Goal: Obtain resource: Download file/media

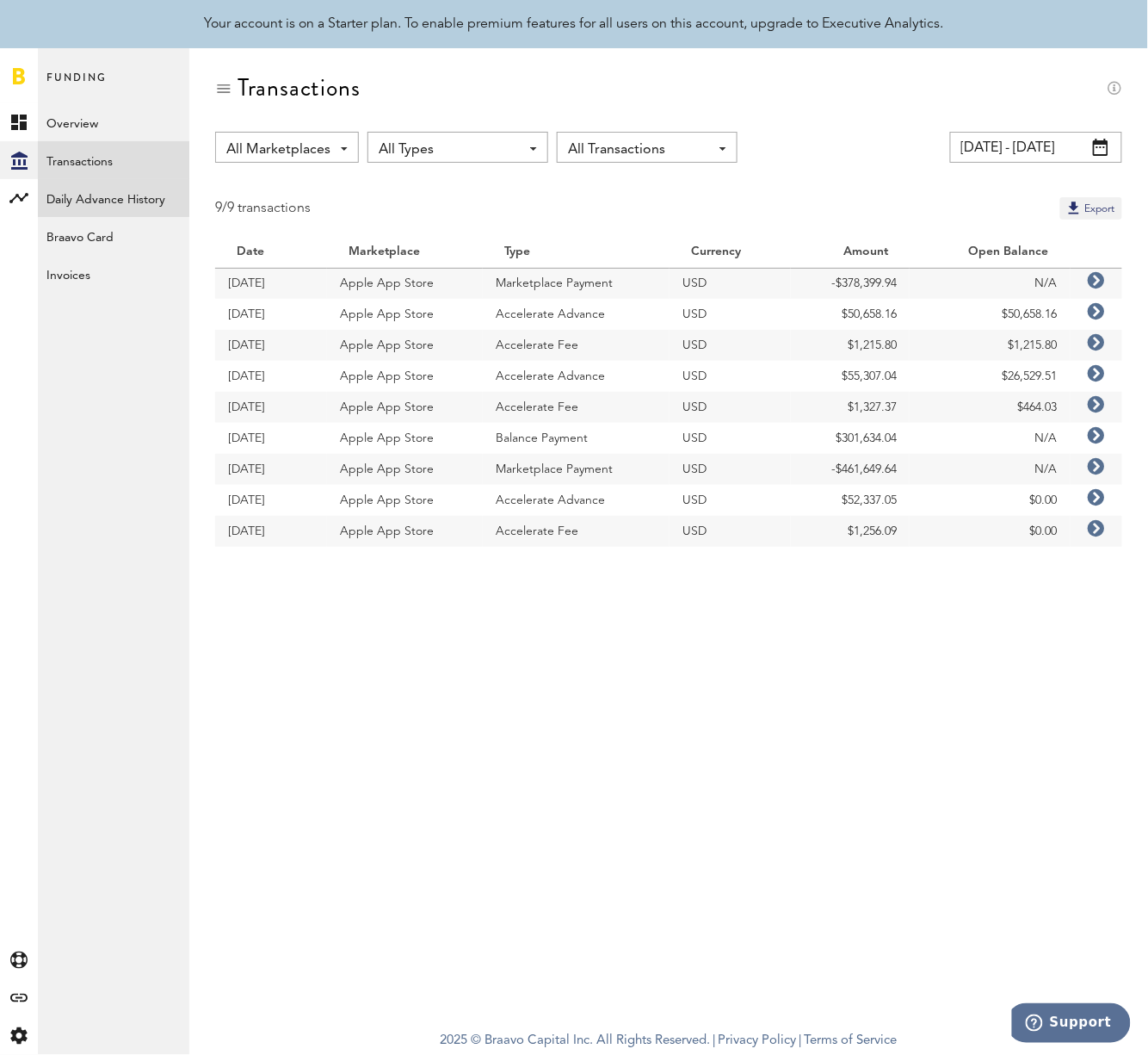
click at [110, 193] on link "Daily Advance History" at bounding box center [113, 198] width 152 height 38
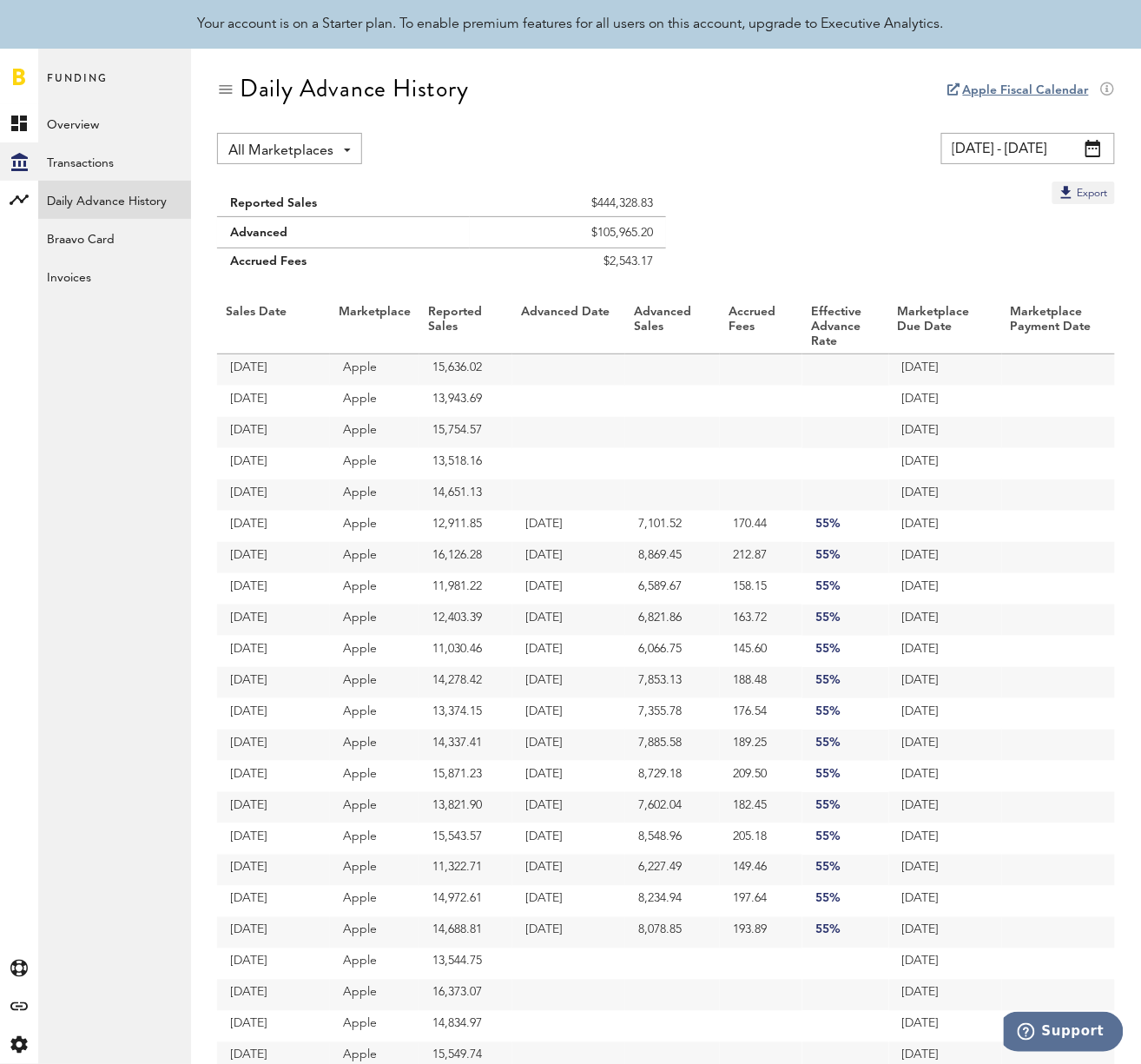
click at [1050, 150] on input "[DATE] - [DATE]" at bounding box center [1028, 148] width 174 height 31
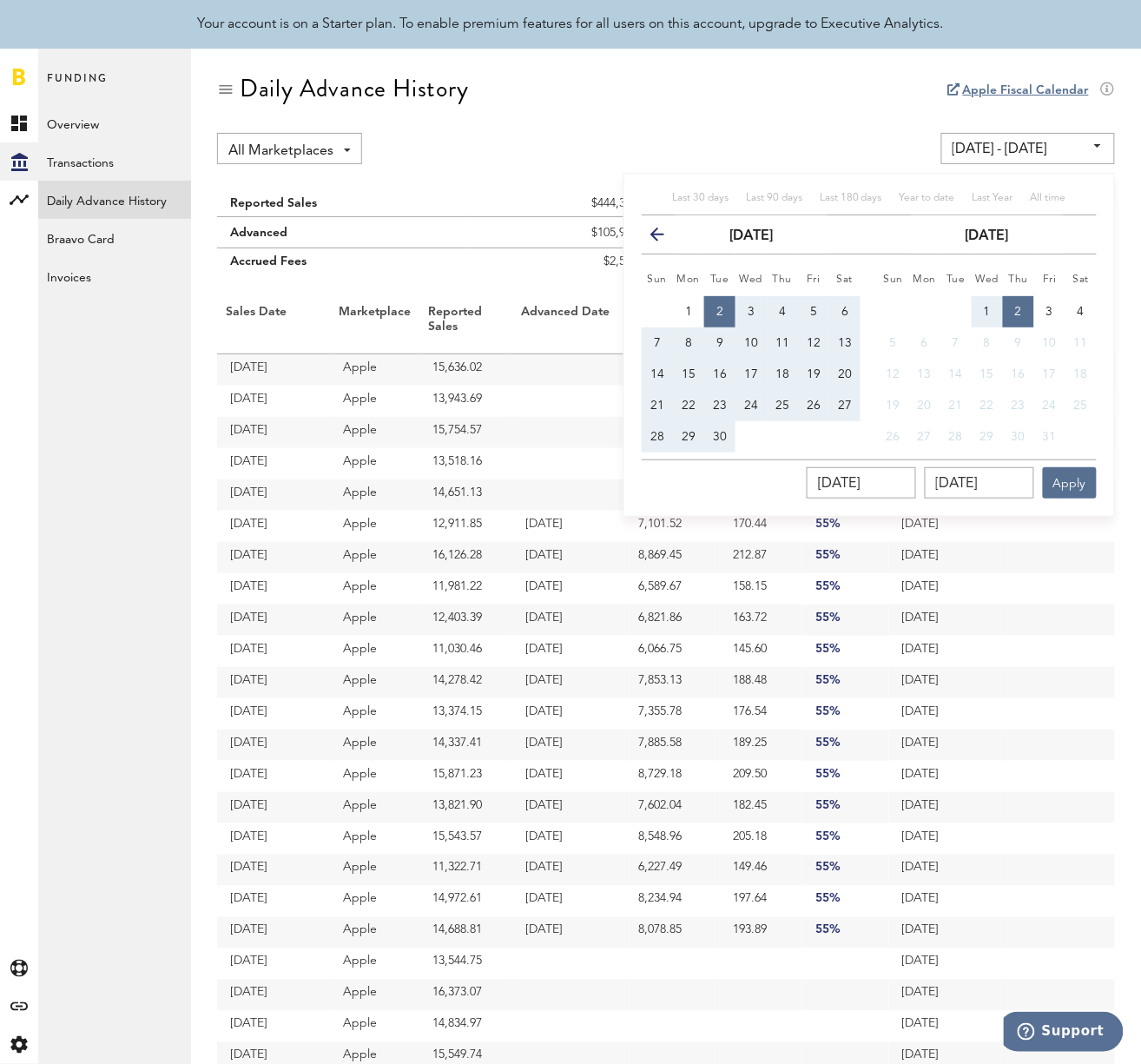
click at [665, 238] on icon "button" at bounding box center [665, 238] width 0 height 0
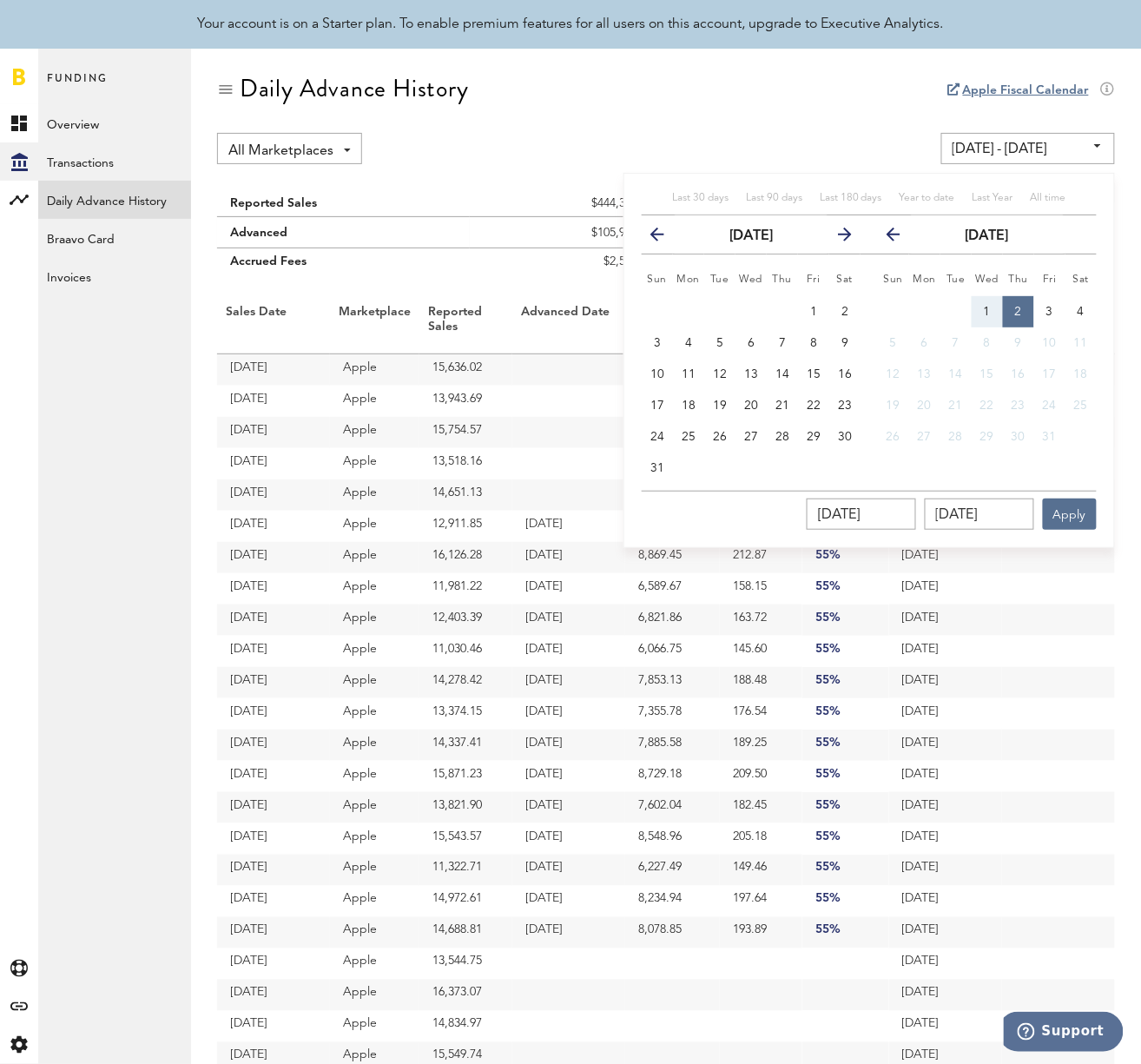
click at [900, 238] on icon "button" at bounding box center [900, 238] width 0 height 0
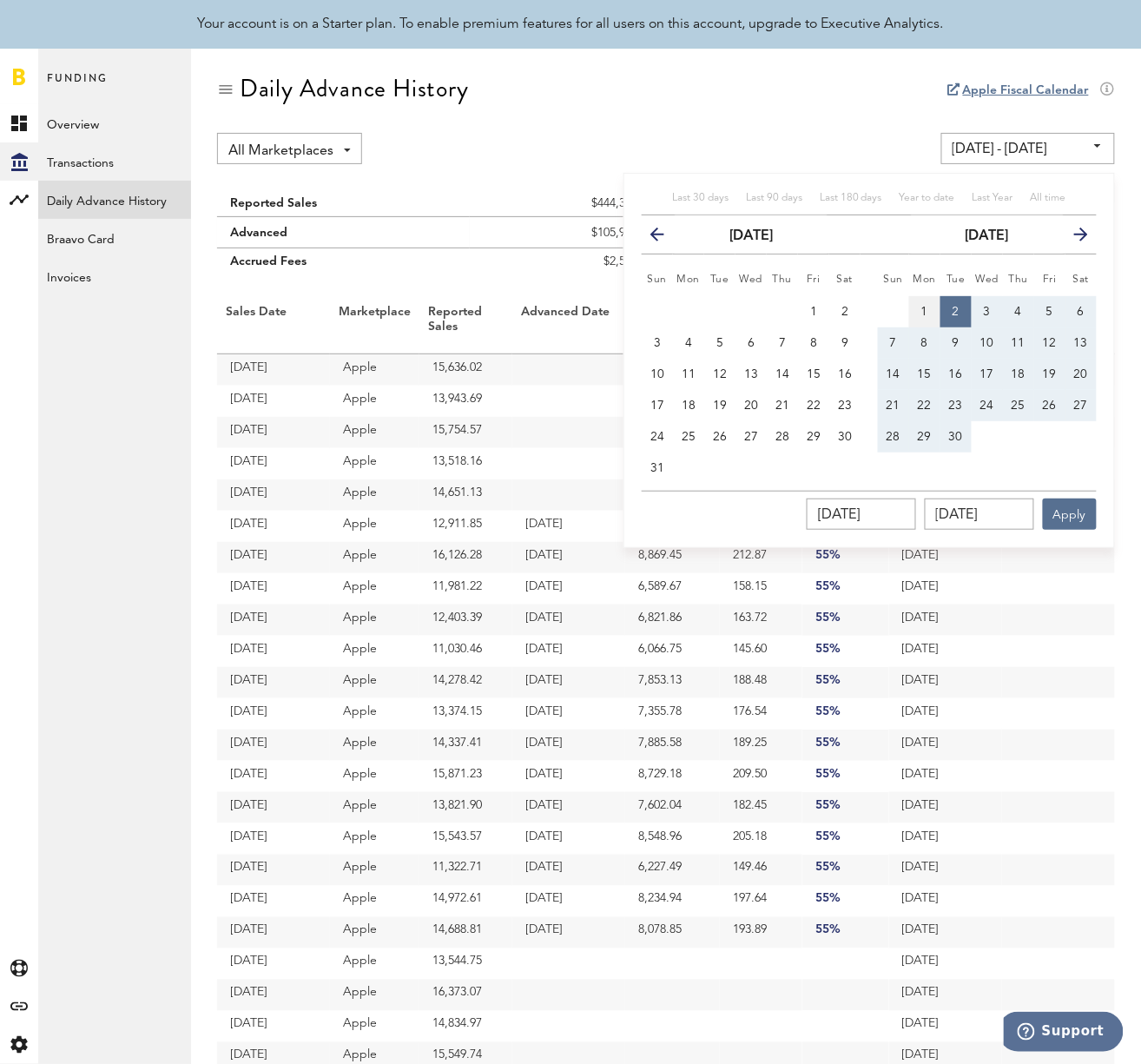
click at [927, 305] on span "1" at bounding box center [924, 311] width 7 height 12
type input "[DATE] - [DATE]"
type input "[DATE]"
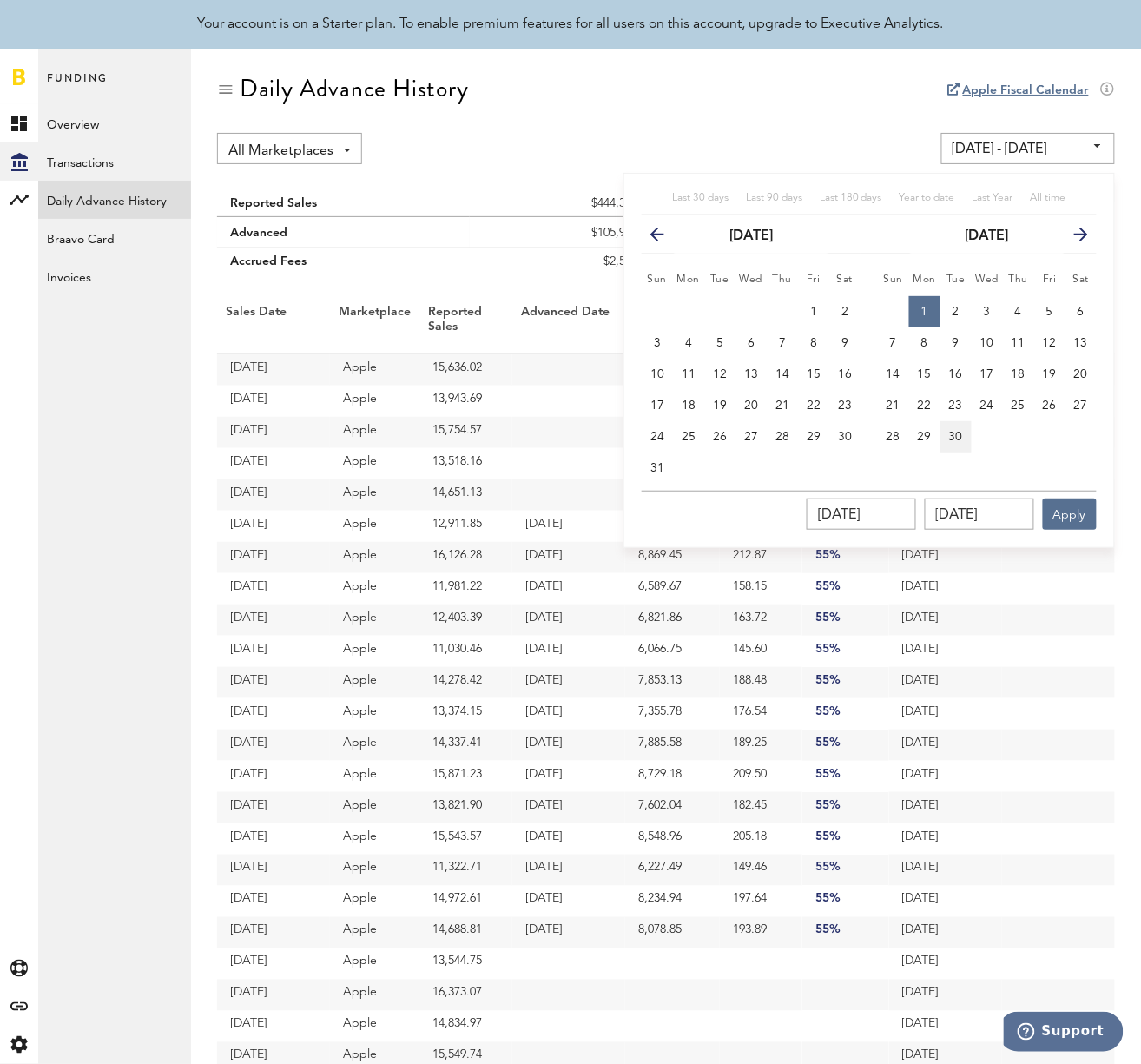
click at [957, 426] on button "30" at bounding box center [956, 436] width 31 height 31
type input "[DATE] - [DATE]"
type input "[DATE]"
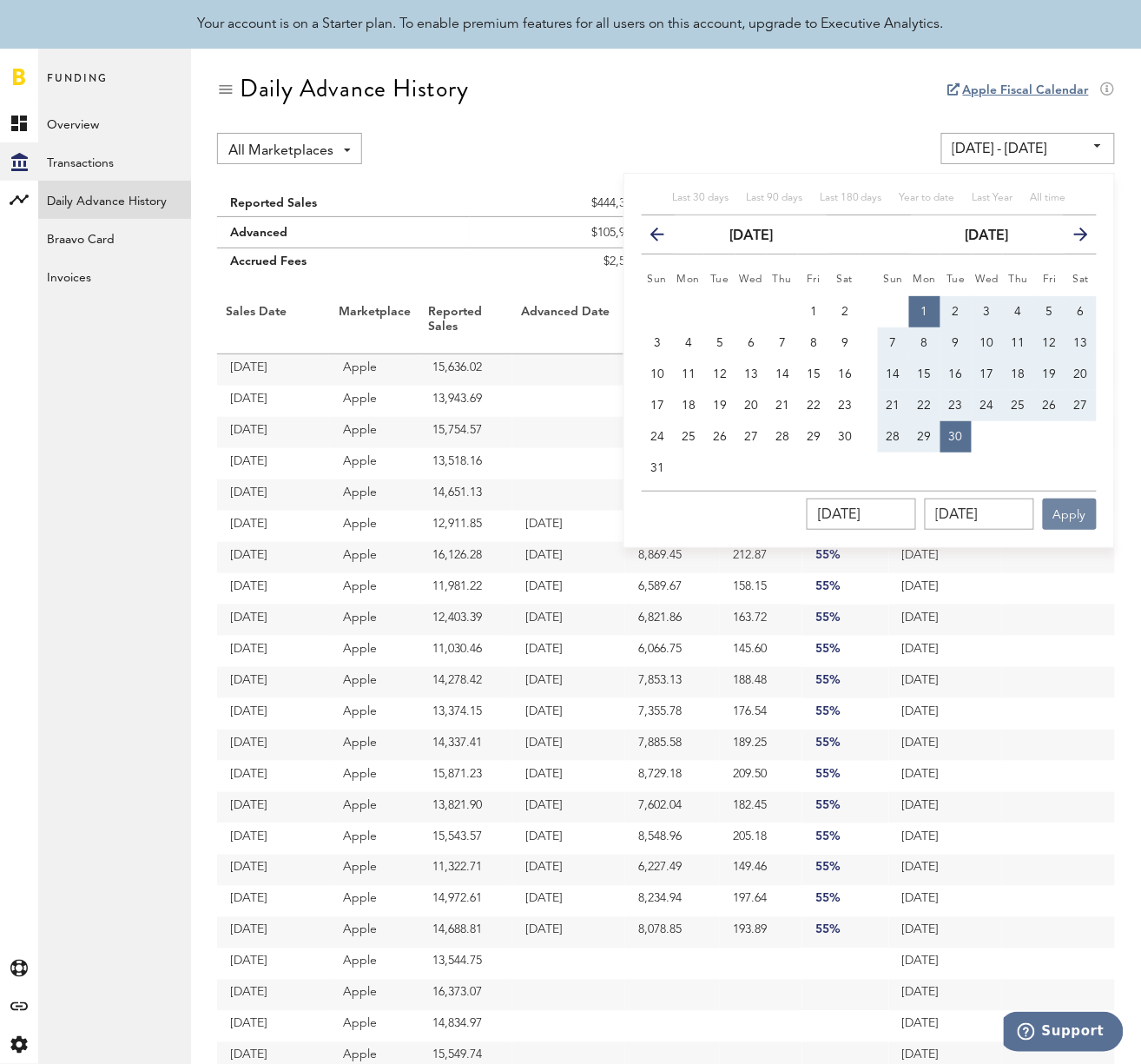
click at [1080, 514] on button "Apply" at bounding box center [1070, 513] width 54 height 31
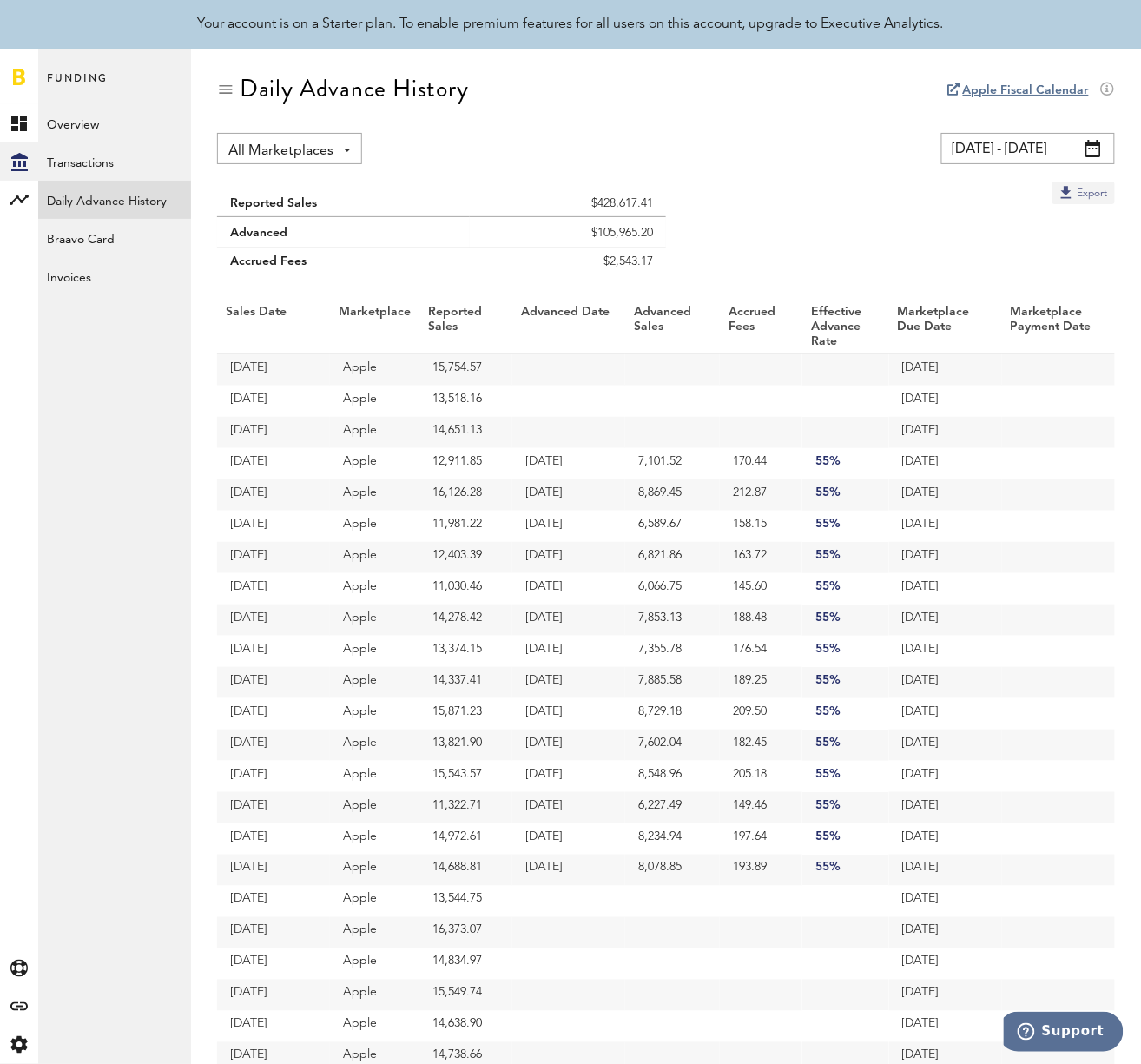
click at [1099, 195] on button "Export" at bounding box center [1084, 193] width 63 height 23
click at [1093, 145] on span at bounding box center [1093, 148] width 15 height 17
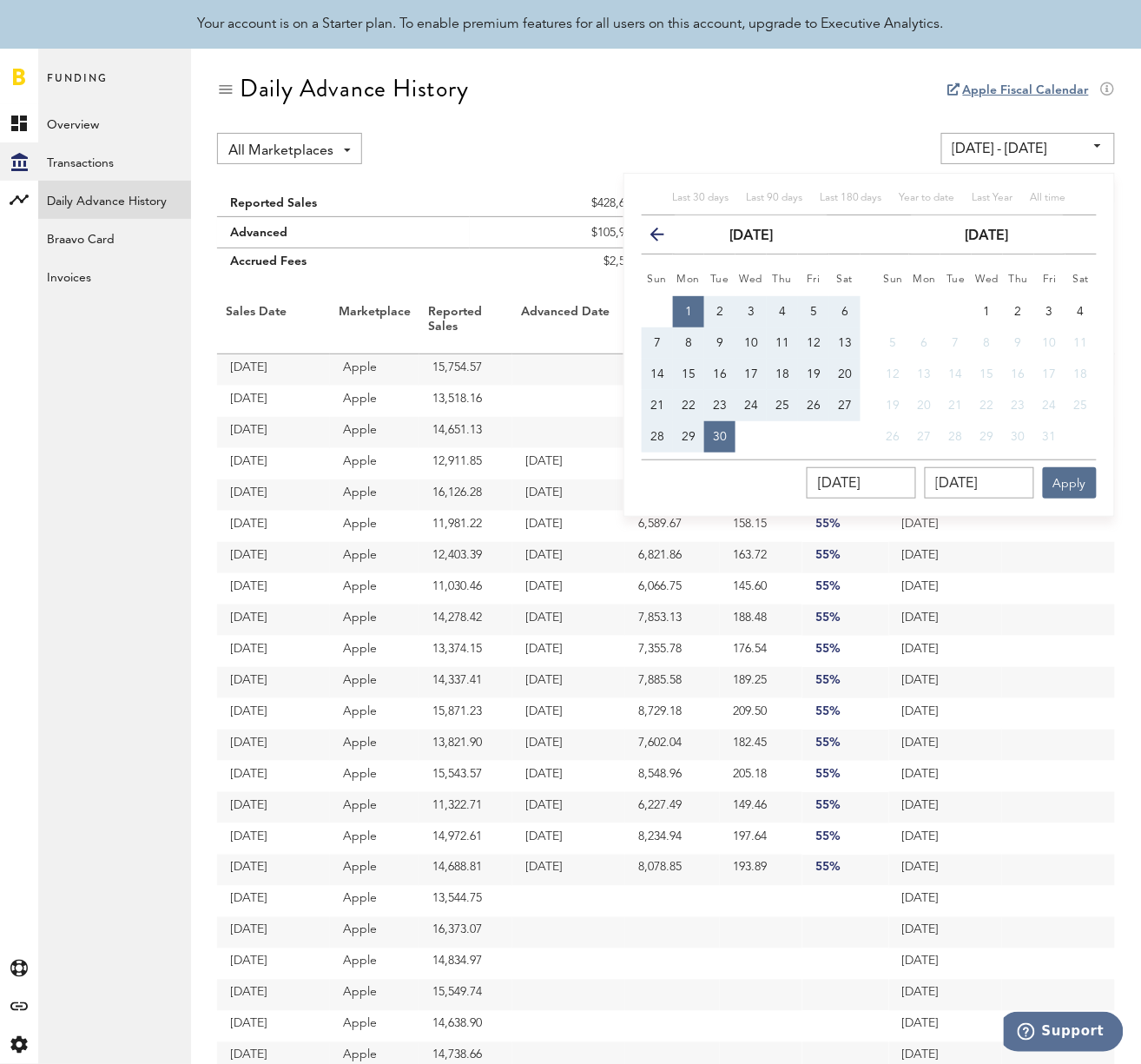
click at [665, 238] on icon "button" at bounding box center [665, 238] width 0 height 0
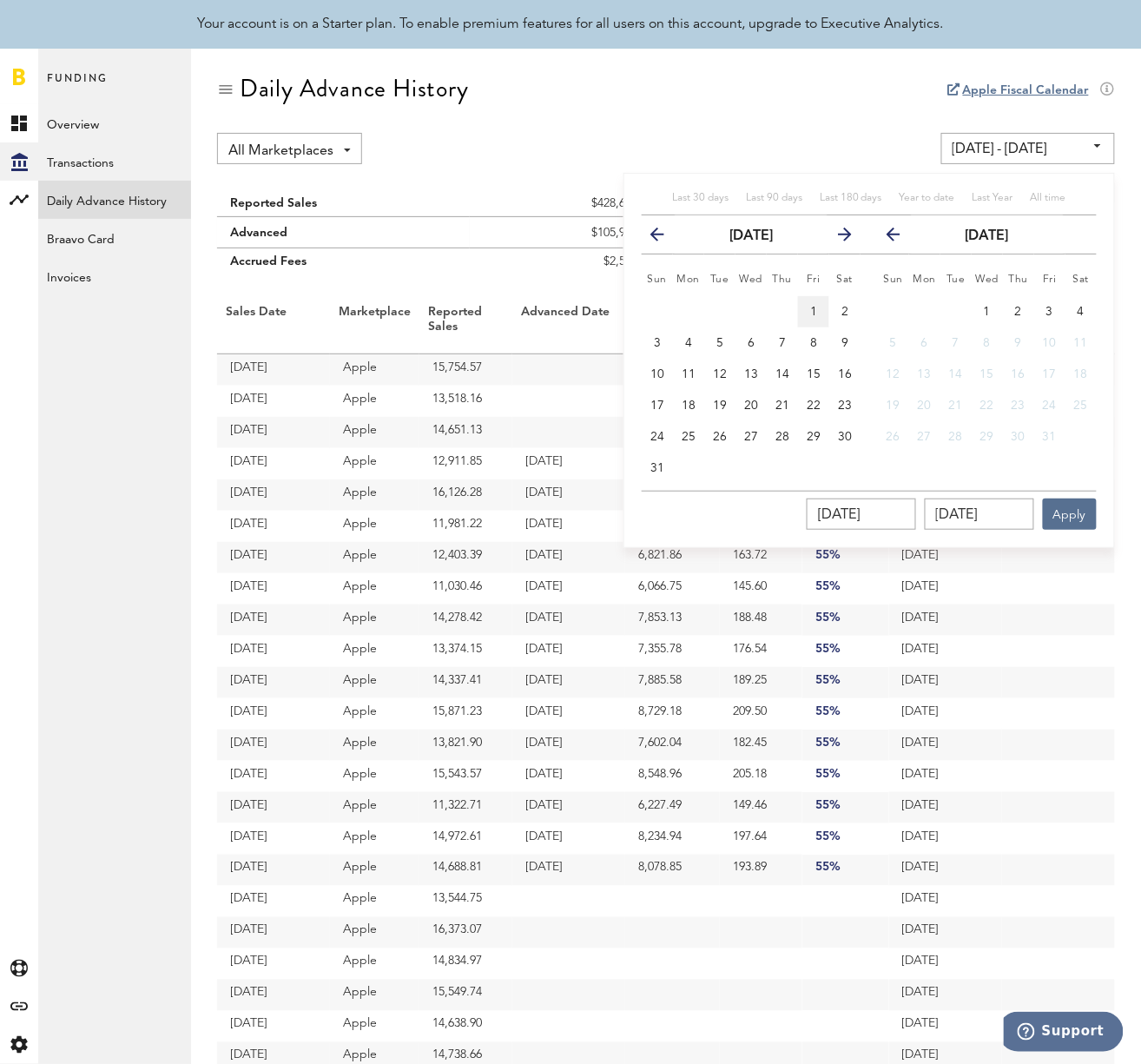
click at [817, 307] on span "1" at bounding box center [813, 311] width 7 height 12
type input "[DATE] - [DATE]"
type input "[DATE]"
click at [656, 469] on span "31" at bounding box center [657, 468] width 14 height 12
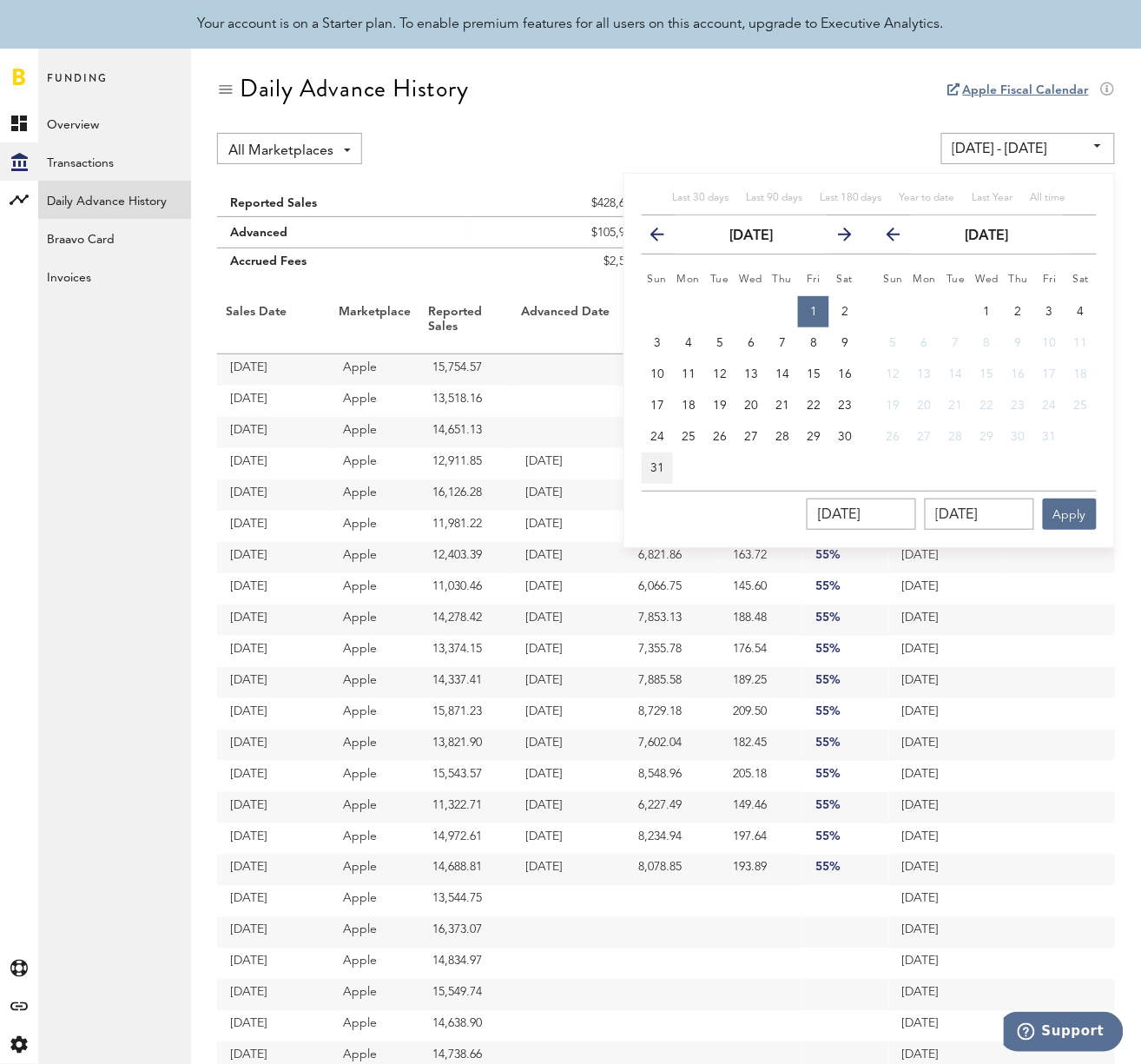
type input "[DATE] - [DATE]"
type input "[DATE]"
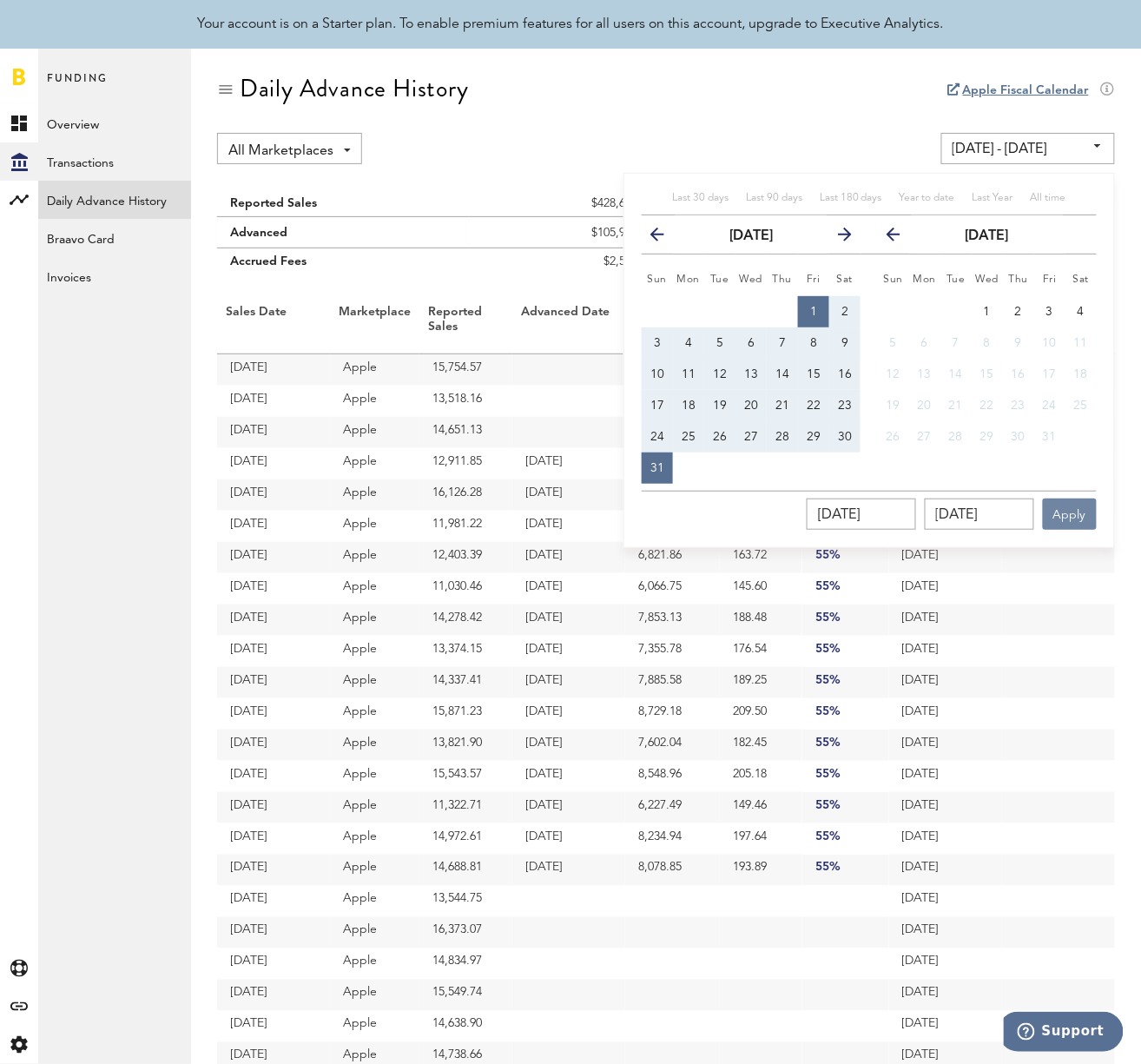
click at [1067, 517] on button "Apply" at bounding box center [1070, 513] width 54 height 31
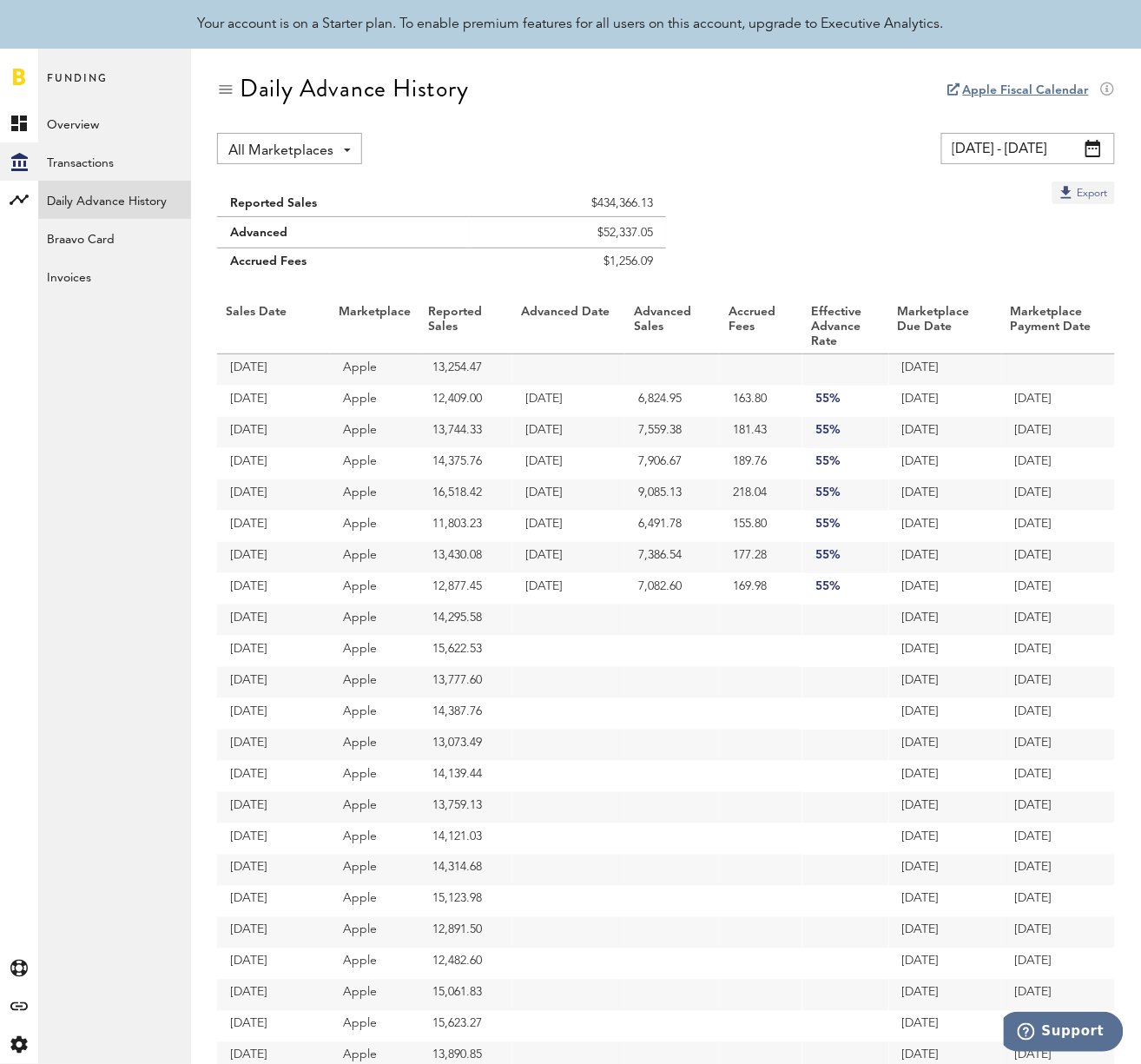
click at [1108, 193] on button "Export" at bounding box center [1084, 193] width 63 height 23
